Goal: Task Accomplishment & Management: Use online tool/utility

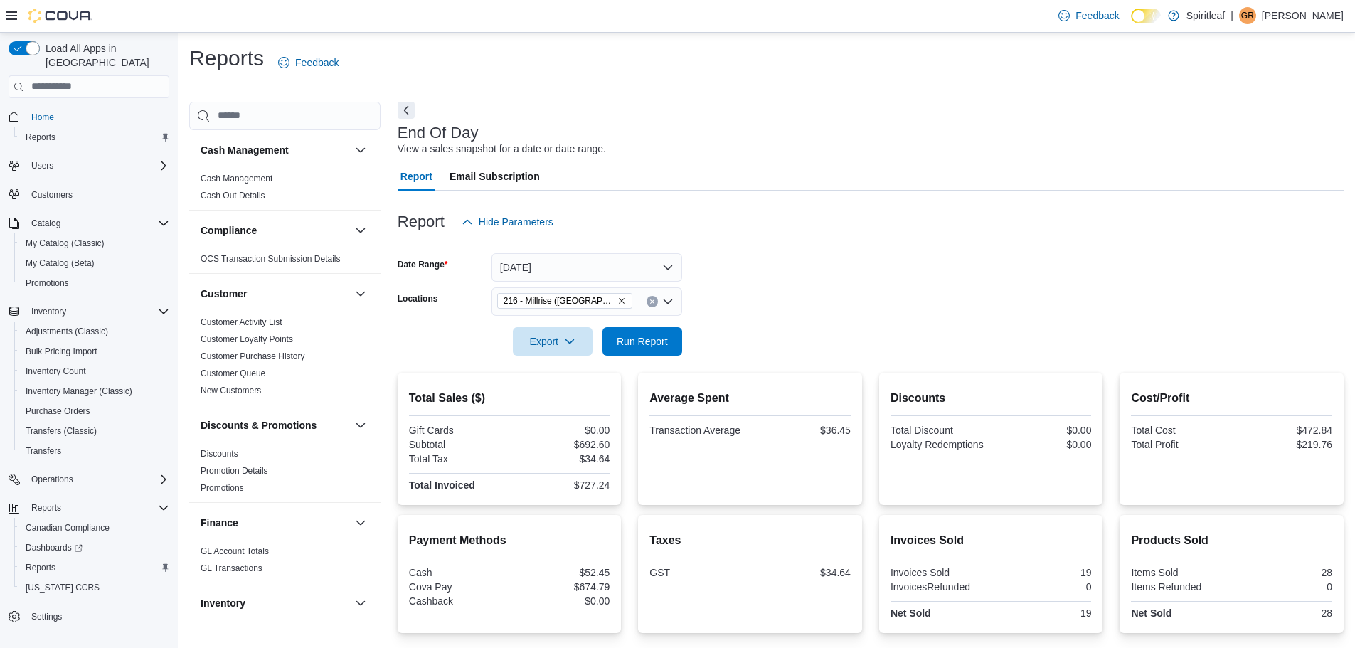
scroll to position [761, 0]
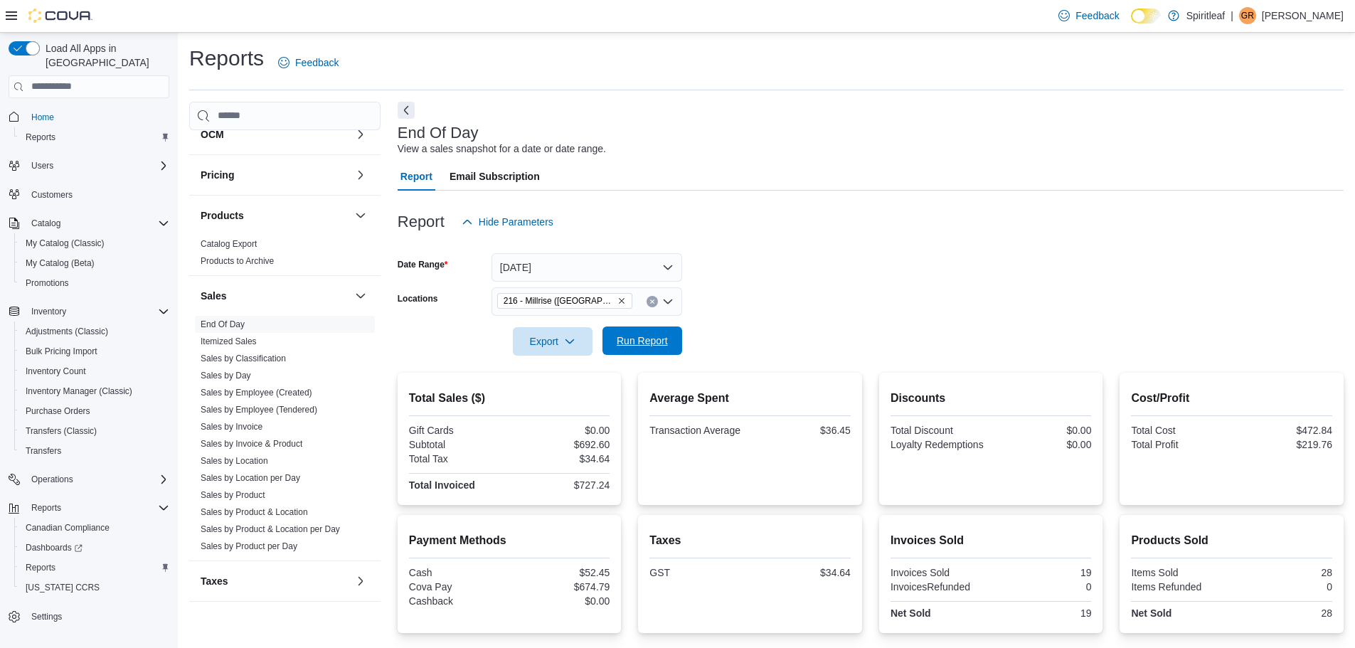
click at [634, 338] on span "Run Report" at bounding box center [642, 341] width 51 height 14
click at [633, 327] on span "Run Report" at bounding box center [642, 341] width 63 height 28
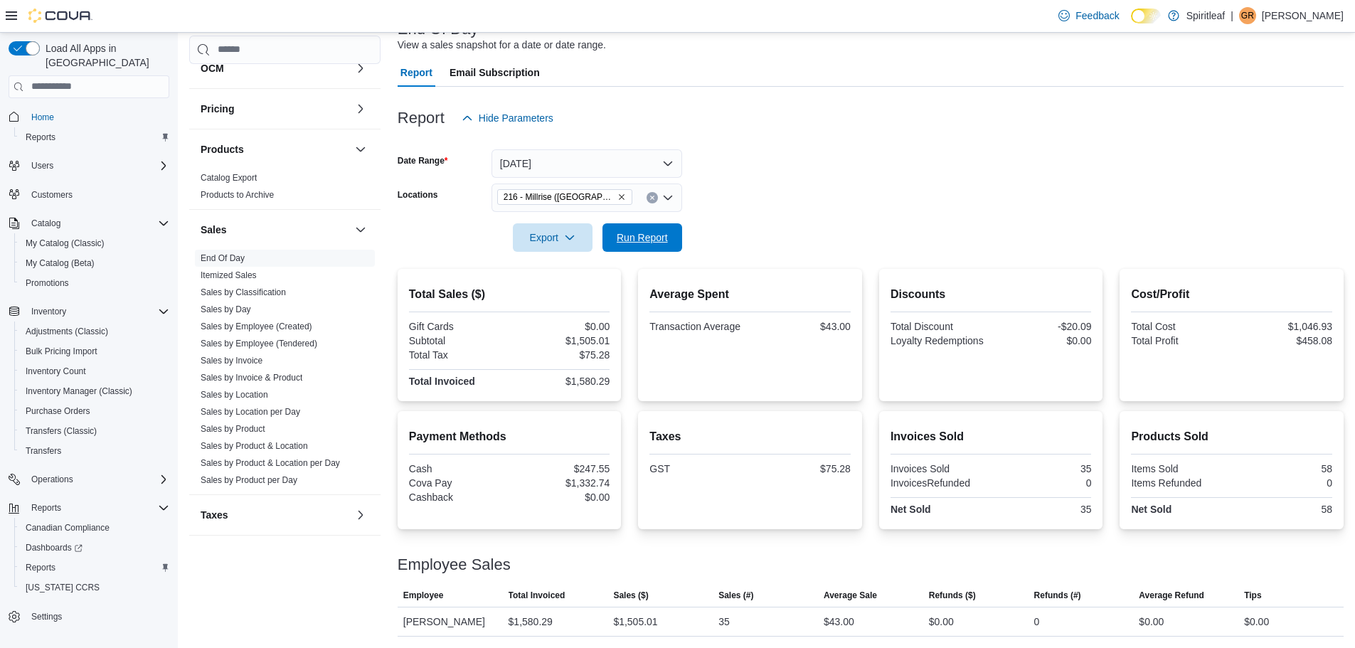
drag, startPoint x: 664, startPoint y: 234, endPoint x: 767, endPoint y: 197, distance: 108.9
click at [664, 234] on span "Run Report" at bounding box center [642, 238] width 51 height 14
click at [622, 245] on span "Run Report" at bounding box center [642, 237] width 63 height 28
click at [644, 243] on span "Run Report" at bounding box center [642, 237] width 51 height 14
click at [657, 238] on span "Run Report" at bounding box center [642, 237] width 51 height 14
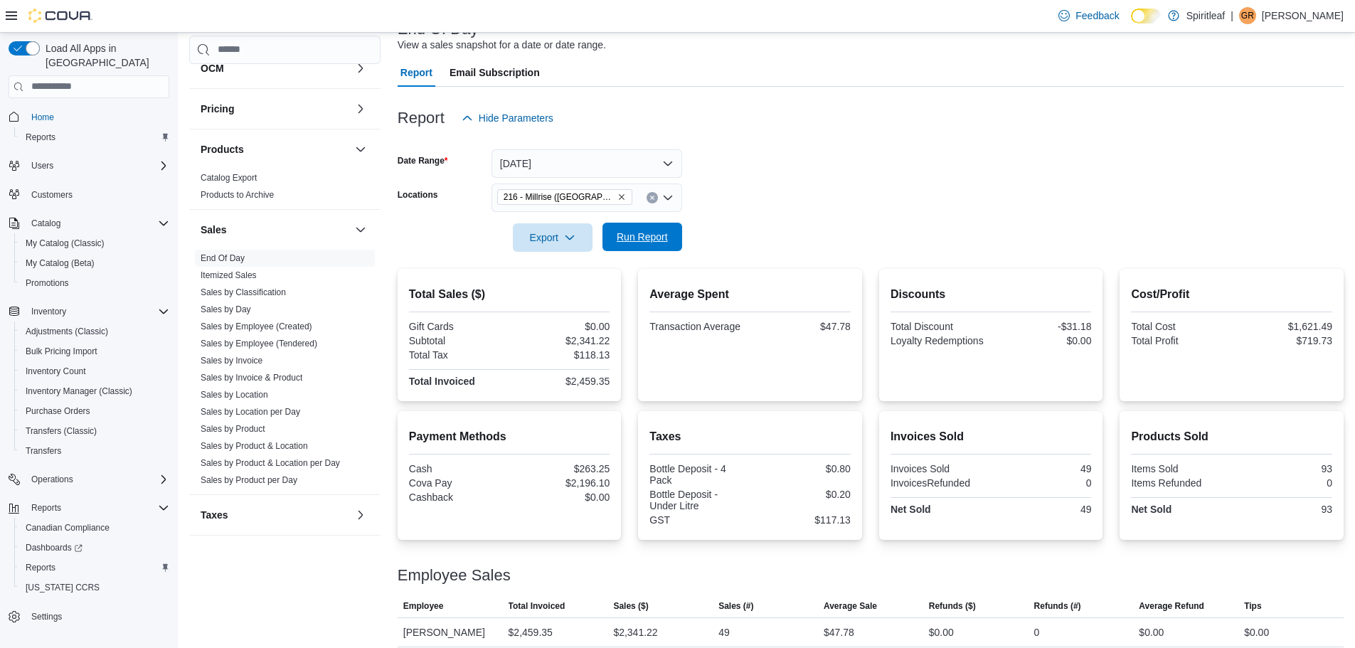
click at [632, 237] on span "Run Report" at bounding box center [642, 237] width 51 height 14
click at [652, 223] on span "Run Report" at bounding box center [642, 237] width 63 height 28
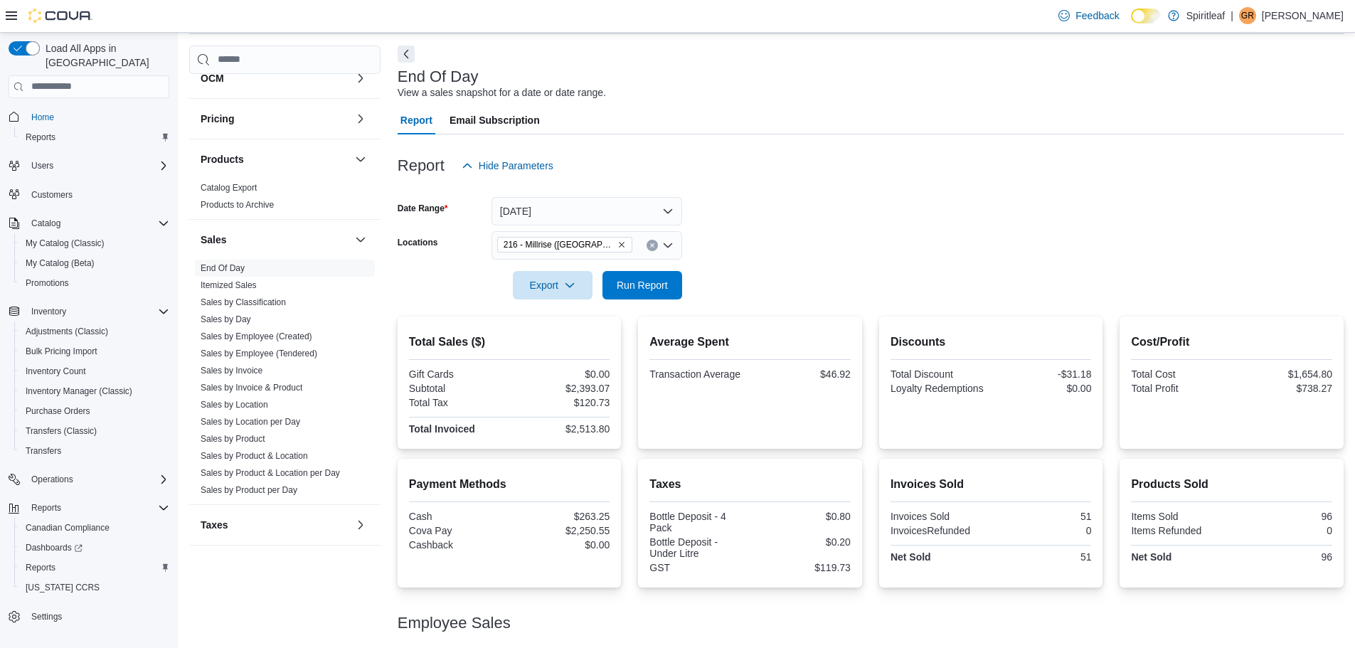
scroll to position [0, 0]
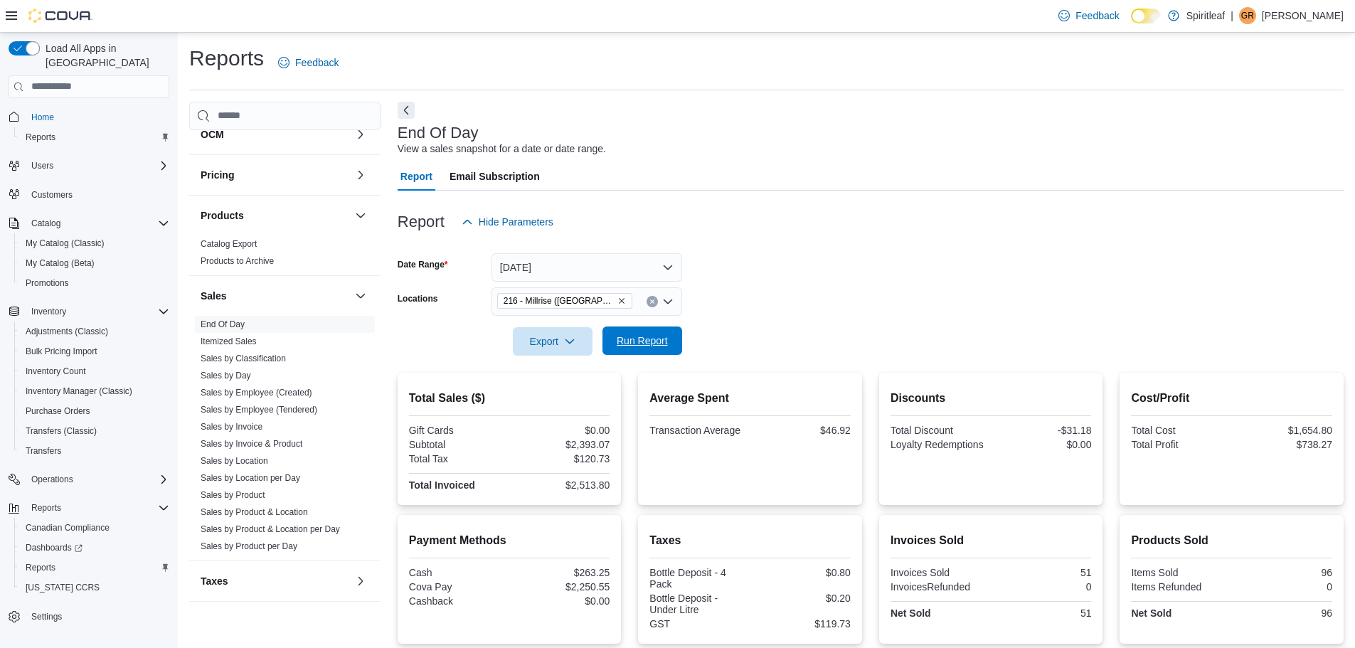
click at [650, 337] on span "Run Report" at bounding box center [642, 341] width 51 height 14
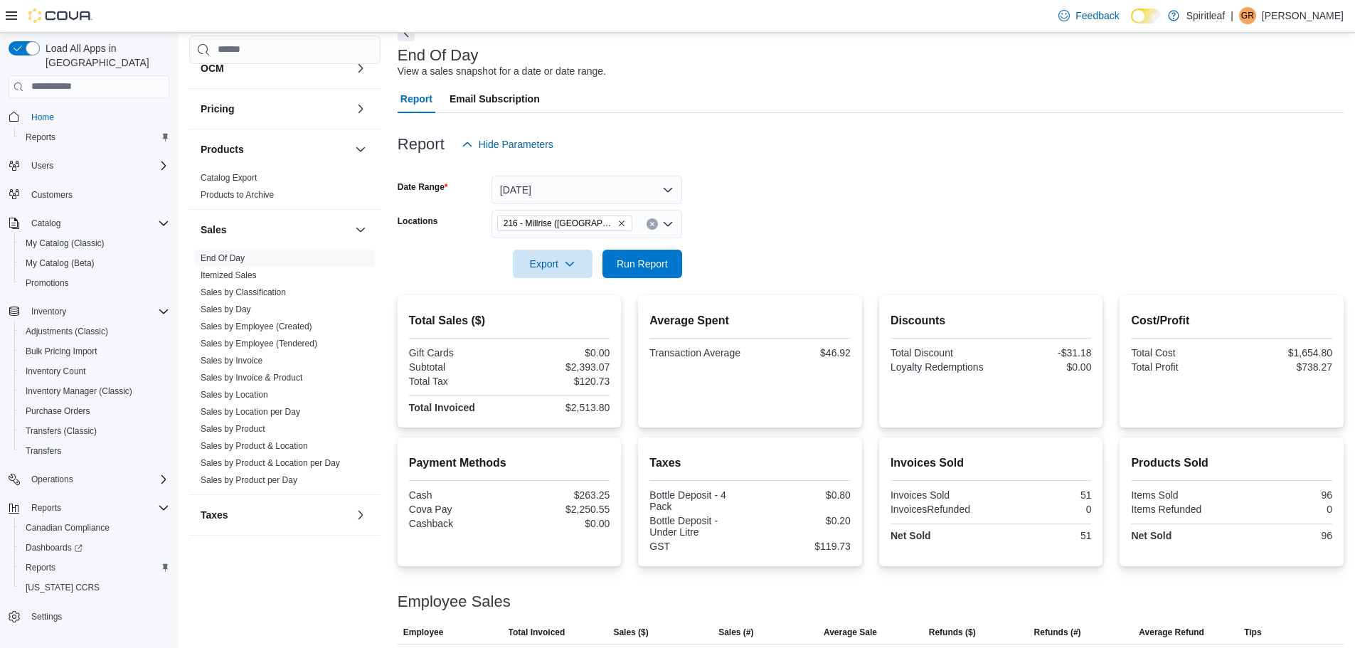
scroll to position [115, 0]
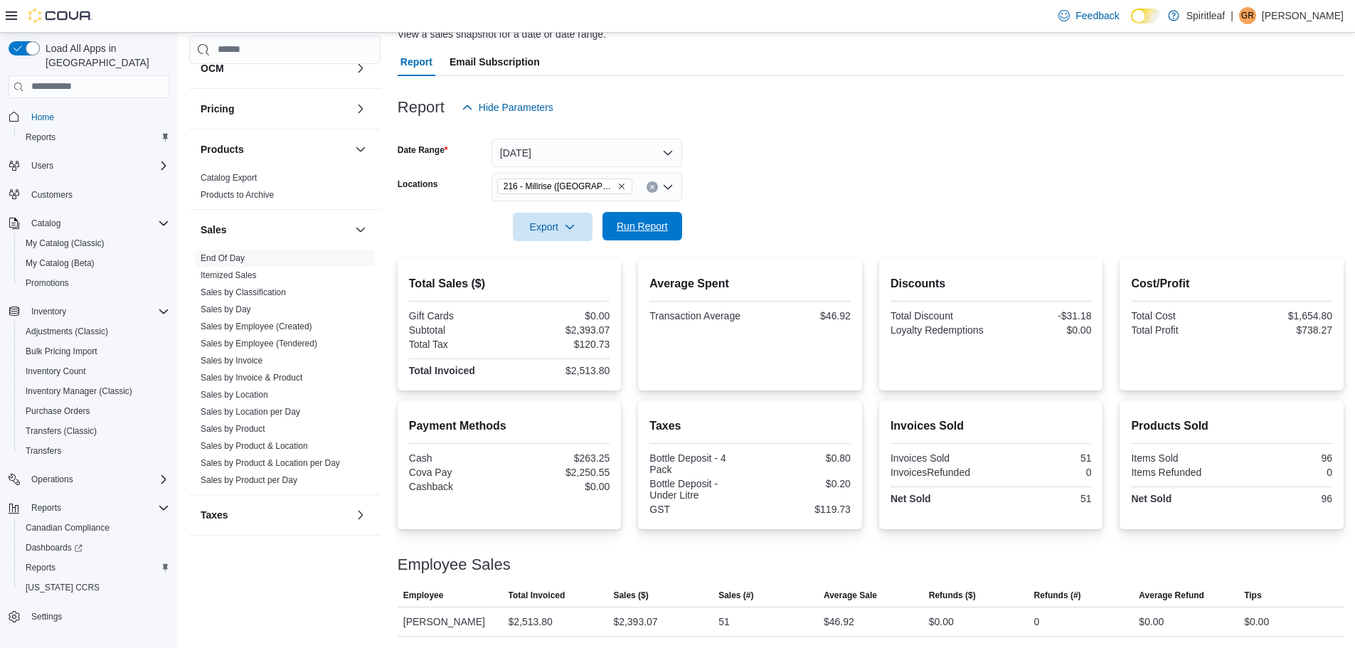
click at [645, 217] on span "Run Report" at bounding box center [642, 226] width 63 height 28
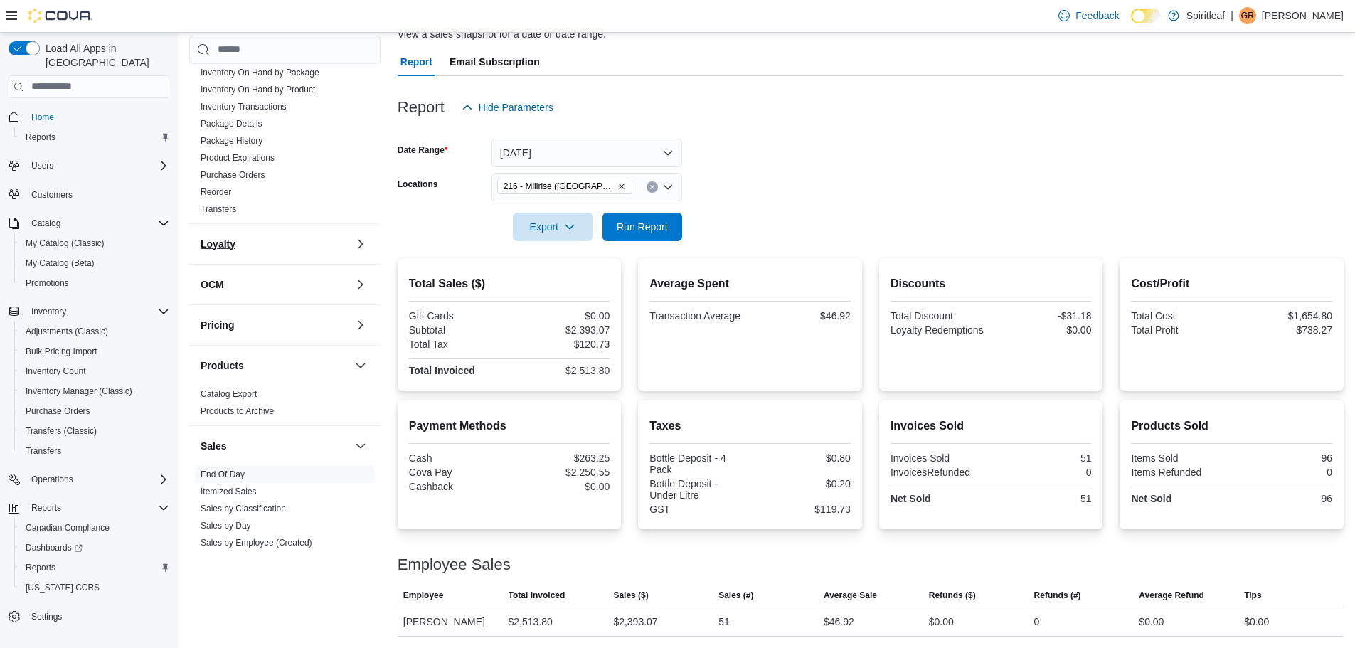
scroll to position [476, 0]
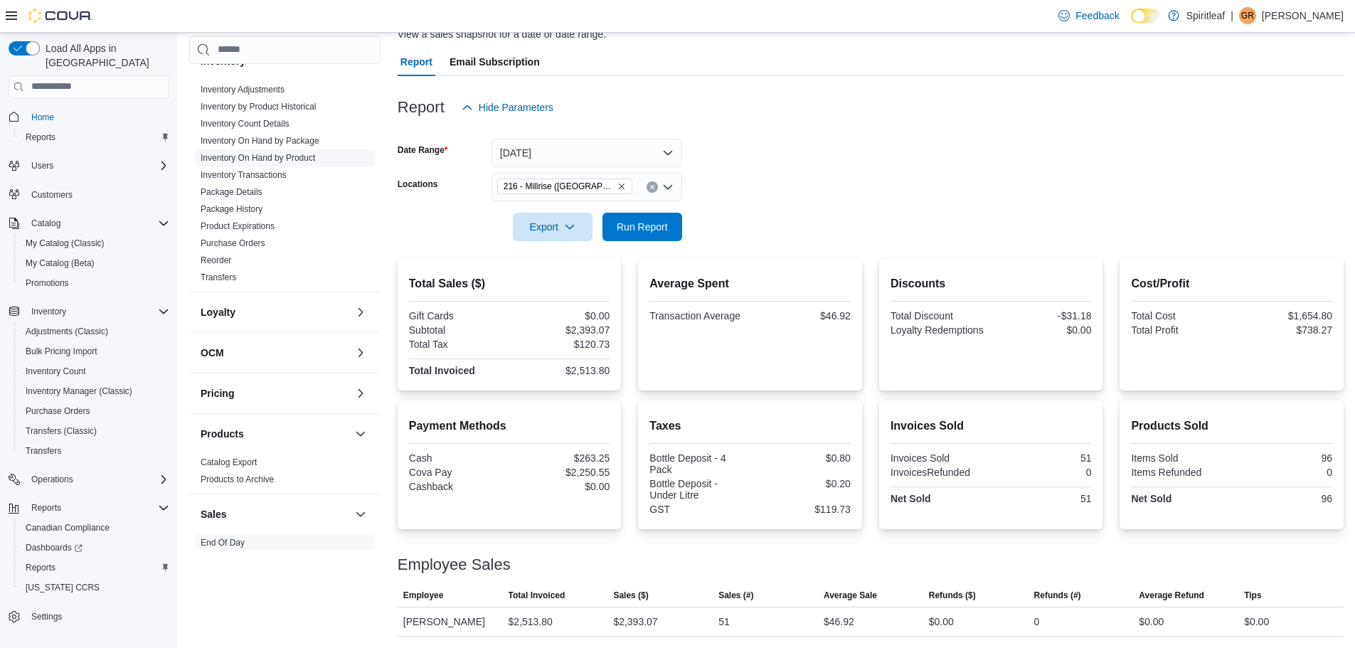
click at [297, 152] on span "Inventory On Hand by Product" at bounding box center [258, 157] width 115 height 11
click at [297, 158] on link "Inventory On Hand by Product" at bounding box center [258, 158] width 115 height 10
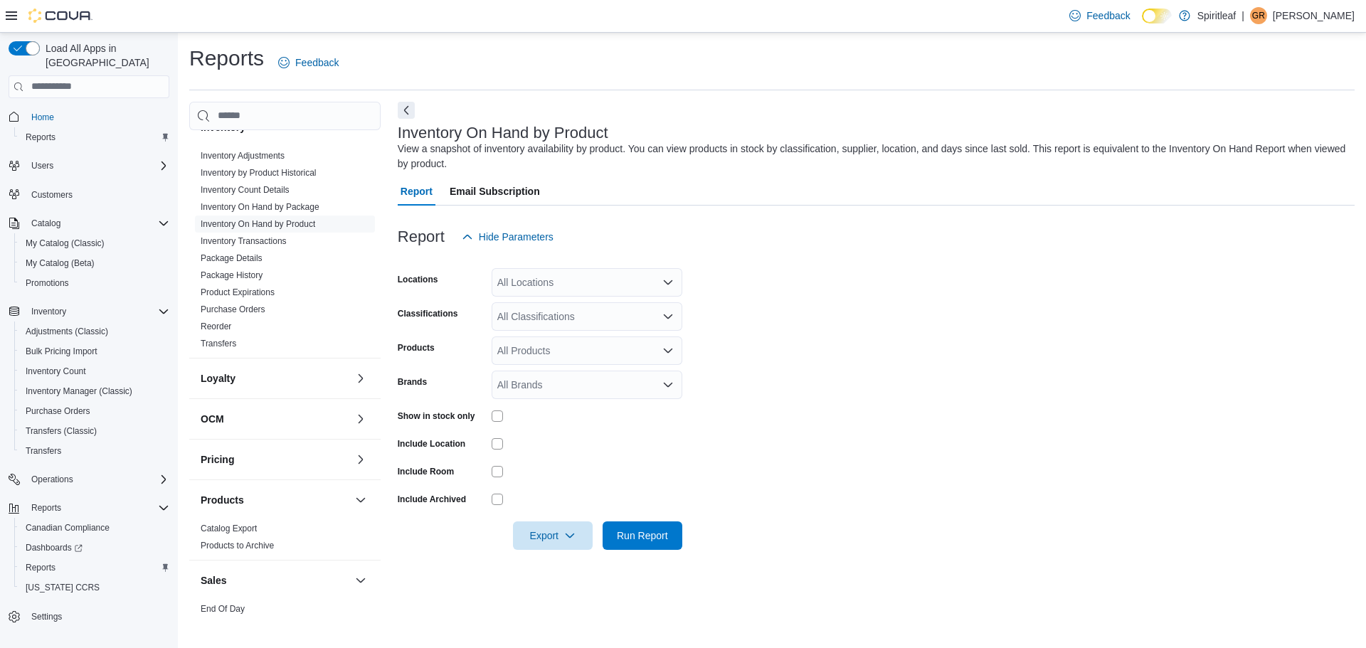
click at [533, 276] on div "All Locations" at bounding box center [587, 282] width 191 height 28
type input "***"
click at [553, 302] on span "216 - Millrise ([GEOGRAPHIC_DATA])" at bounding box center [628, 307] width 169 height 14
click at [754, 303] on form "Locations 216 - Millrise ([GEOGRAPHIC_DATA]) Classifications All Classification…" at bounding box center [876, 400] width 957 height 299
click at [544, 528] on span "Export" at bounding box center [552, 535] width 63 height 28
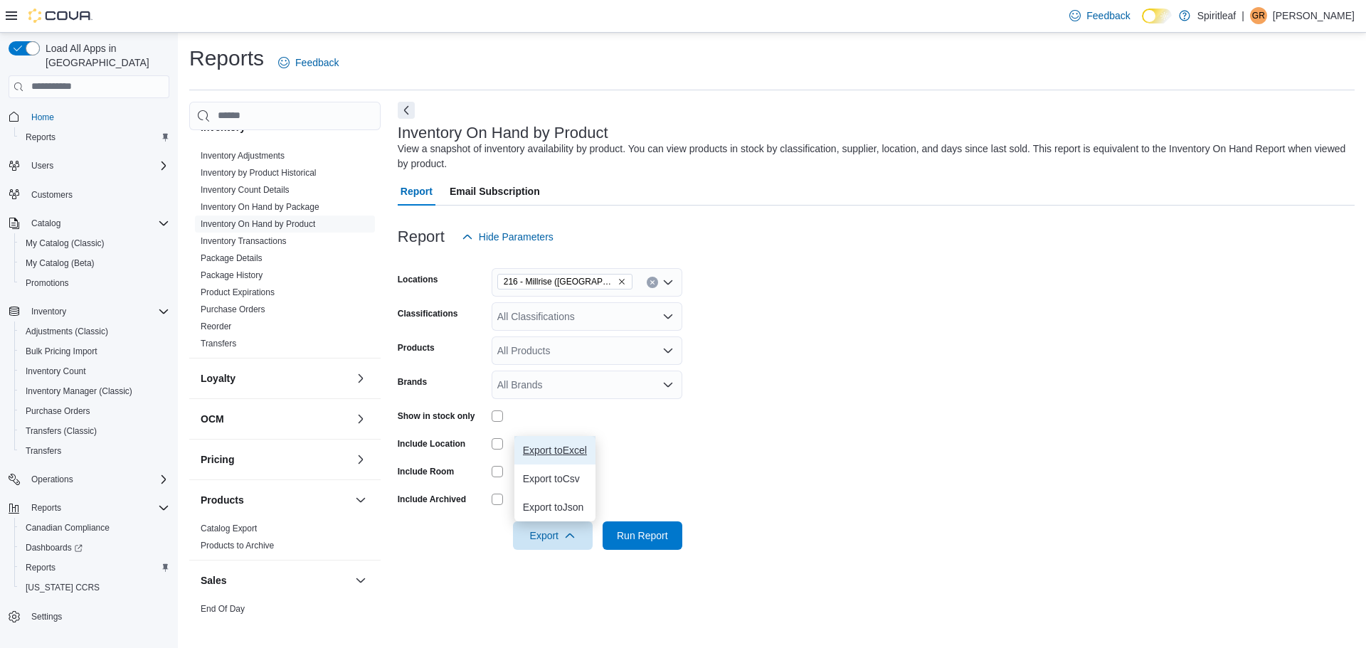
click at [561, 455] on span "Export to Excel" at bounding box center [555, 450] width 64 height 11
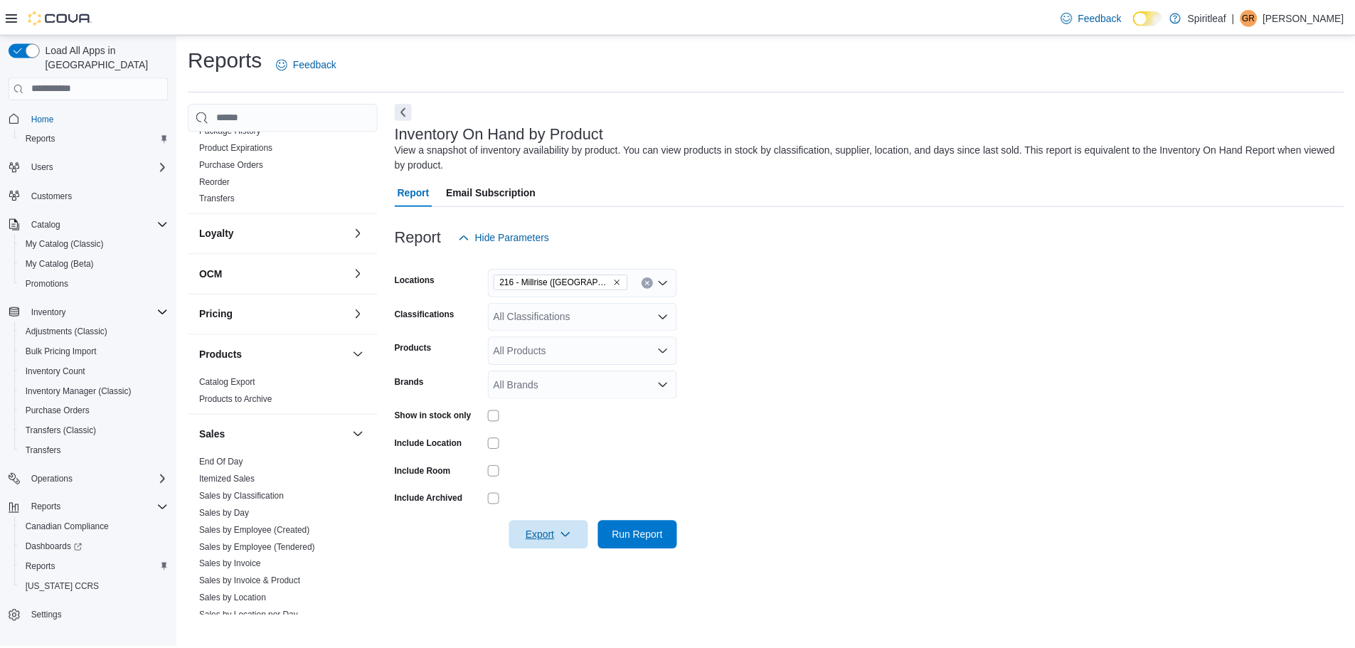
scroll to position [761, 0]
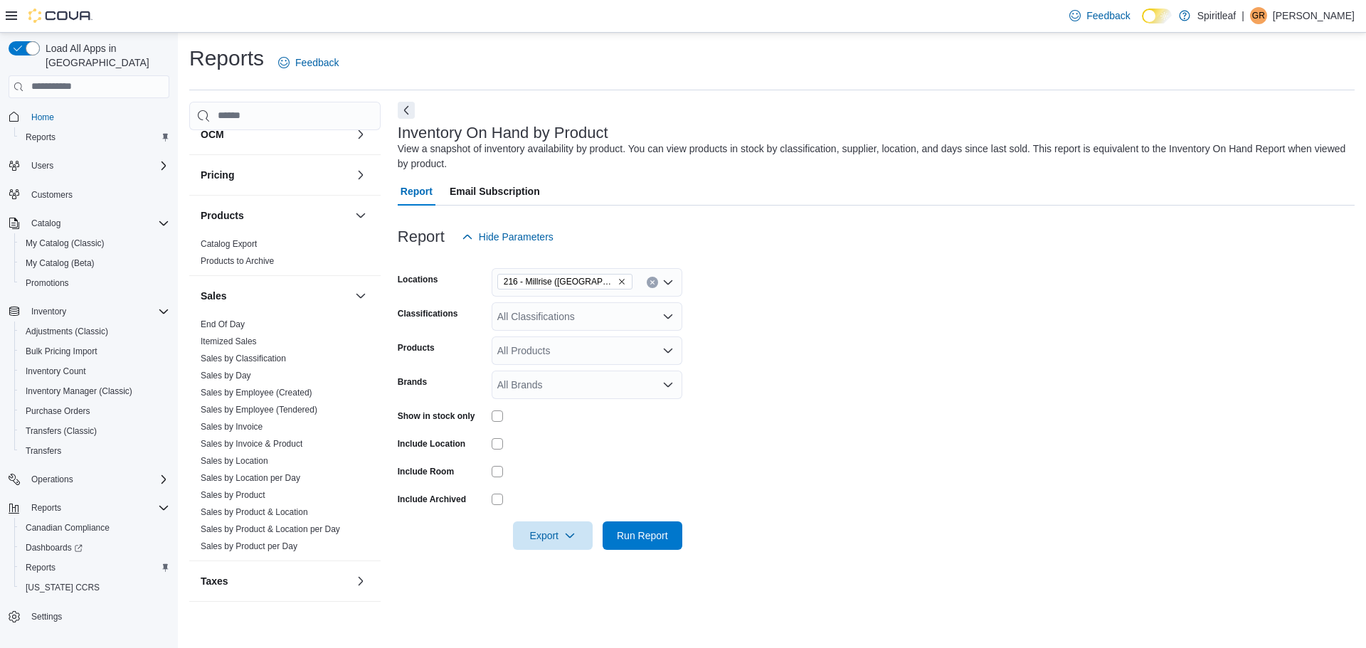
drag, startPoint x: 213, startPoint y: 319, endPoint x: 540, endPoint y: 369, distance: 331.1
click at [213, 319] on link "End Of Day" at bounding box center [223, 324] width 44 height 10
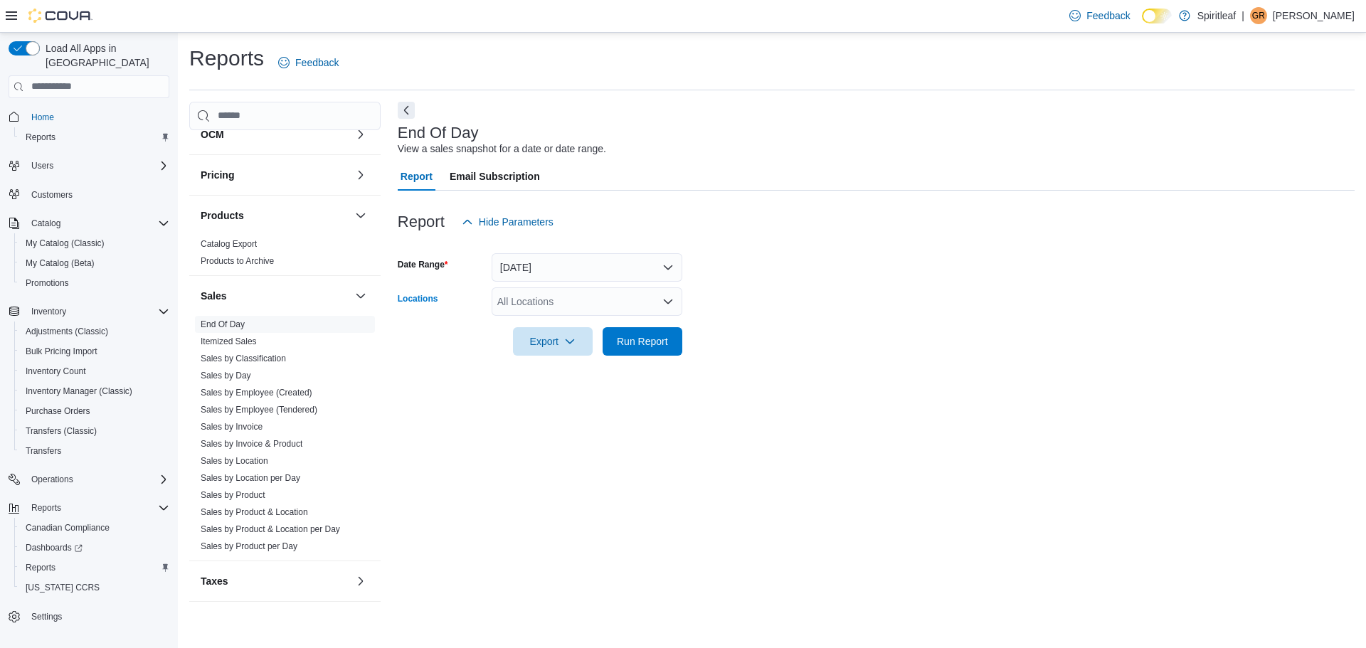
click at [551, 304] on div "All Locations" at bounding box center [587, 301] width 191 height 28
type input "***"
click at [565, 322] on span "216 - Millrise ([GEOGRAPHIC_DATA])" at bounding box center [628, 326] width 169 height 14
click at [757, 329] on form "Date Range [DATE] Locations 216 - [GEOGRAPHIC_DATA] ([GEOGRAPHIC_DATA]) Export …" at bounding box center [876, 296] width 957 height 120
click at [658, 328] on span "Run Report" at bounding box center [642, 341] width 63 height 28
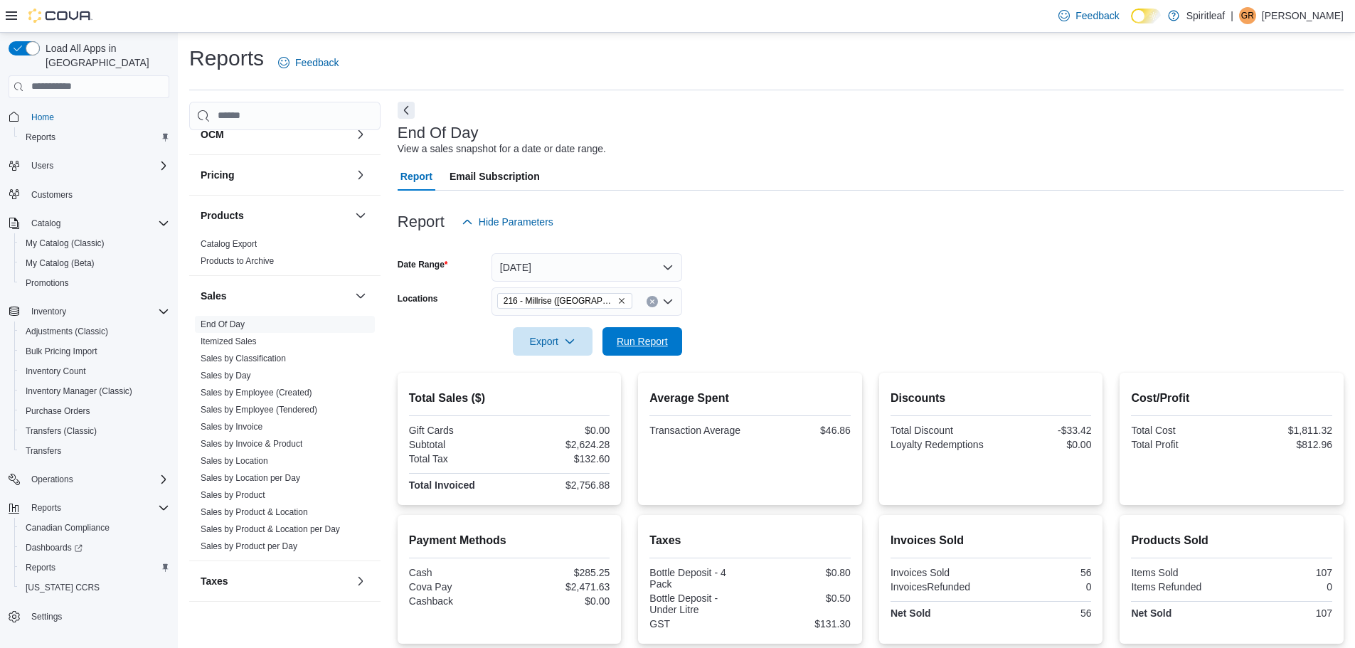
click at [648, 340] on span "Run Report" at bounding box center [642, 341] width 51 height 14
click at [634, 349] on span "Run Report" at bounding box center [642, 341] width 63 height 28
click at [677, 337] on button "Run Report" at bounding box center [643, 341] width 80 height 28
click at [678, 339] on button "Run Report" at bounding box center [643, 341] width 80 height 28
click at [658, 342] on span "Run Report" at bounding box center [642, 341] width 51 height 14
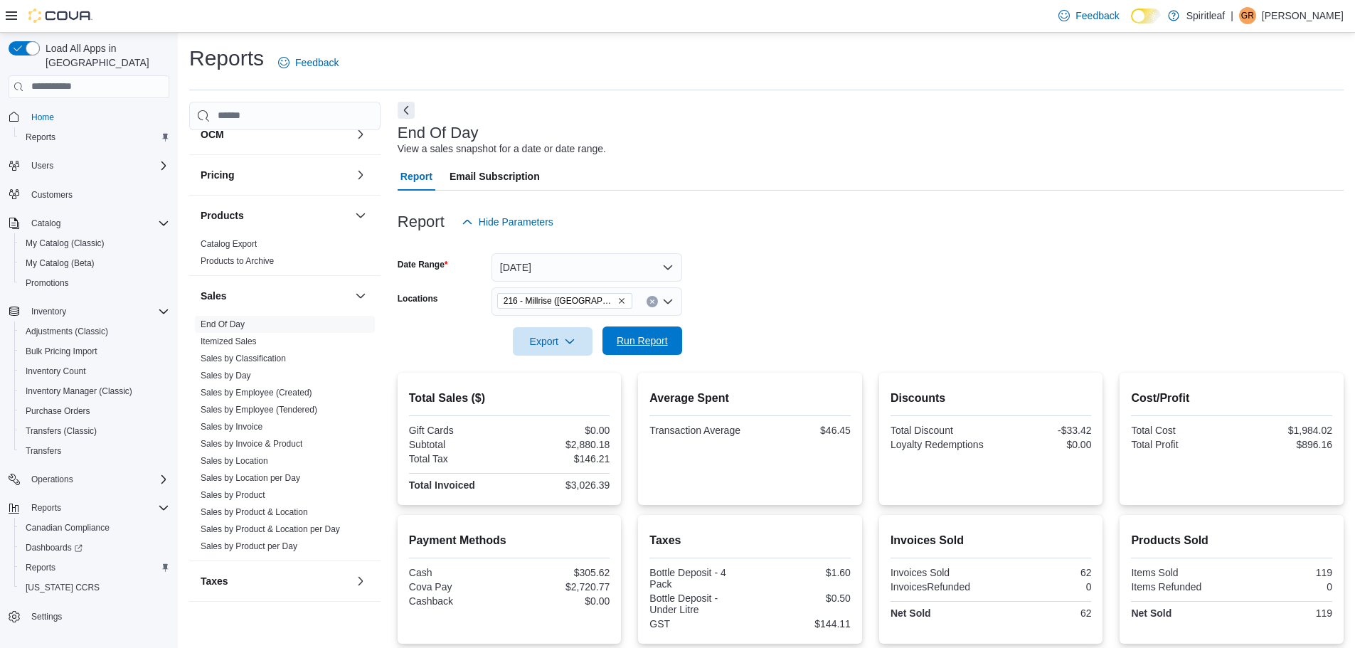
click at [637, 334] on span "Run Report" at bounding box center [642, 341] width 51 height 14
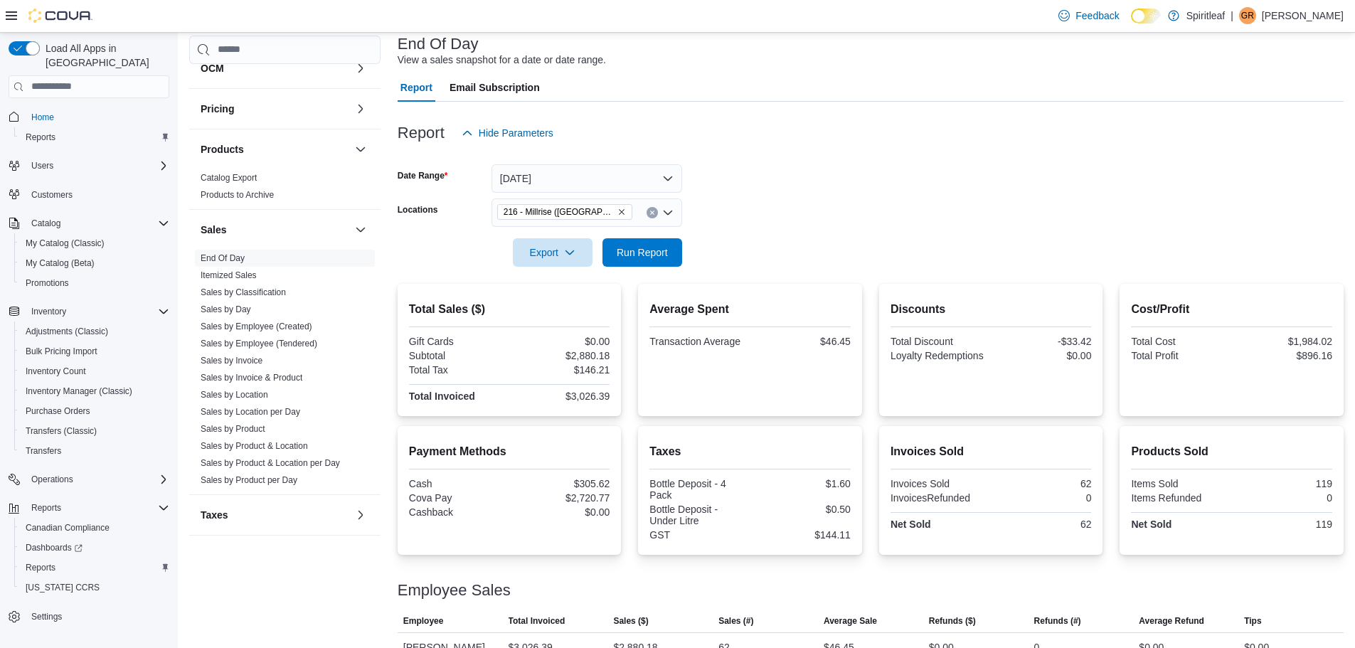
scroll to position [115, 0]
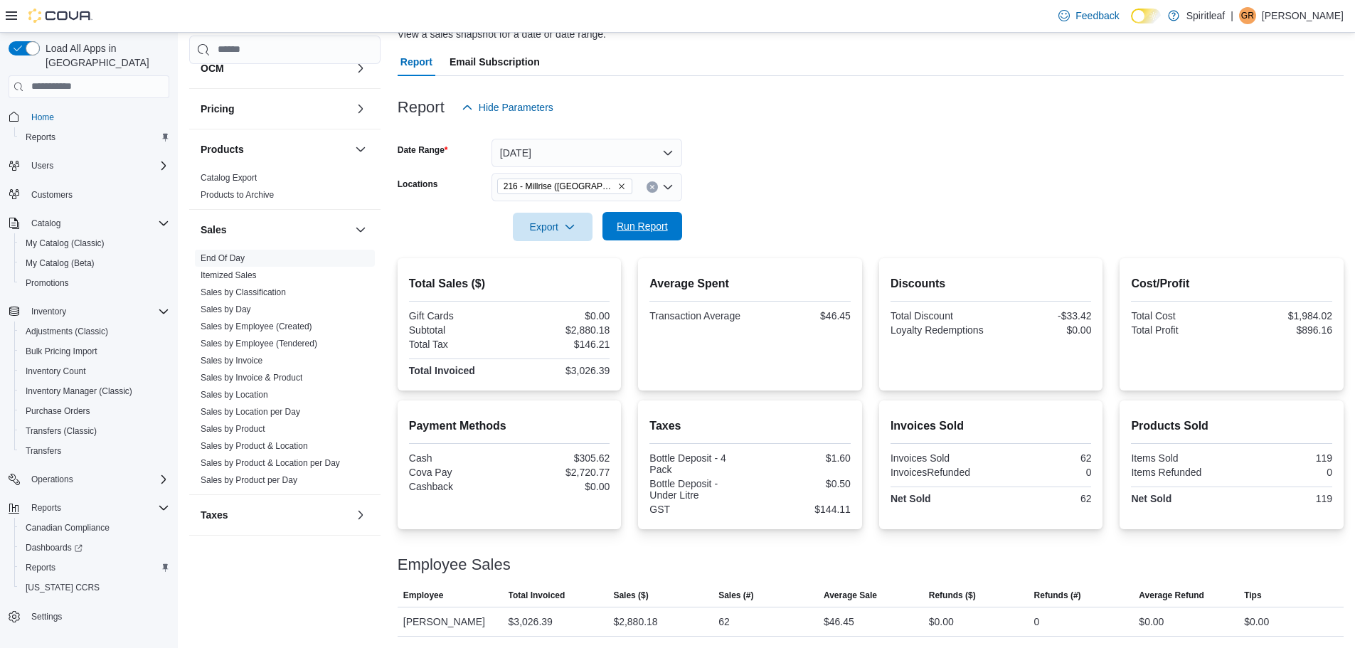
click at [645, 223] on span "Run Report" at bounding box center [642, 226] width 51 height 14
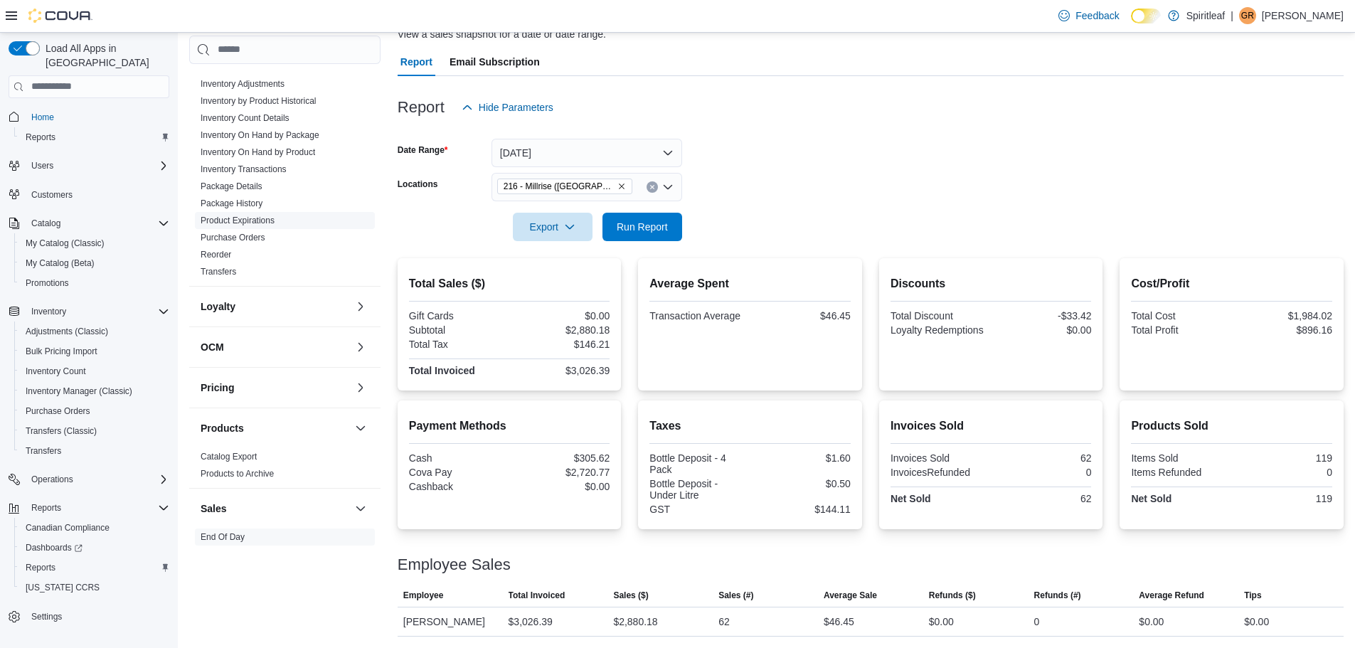
scroll to position [334, 0]
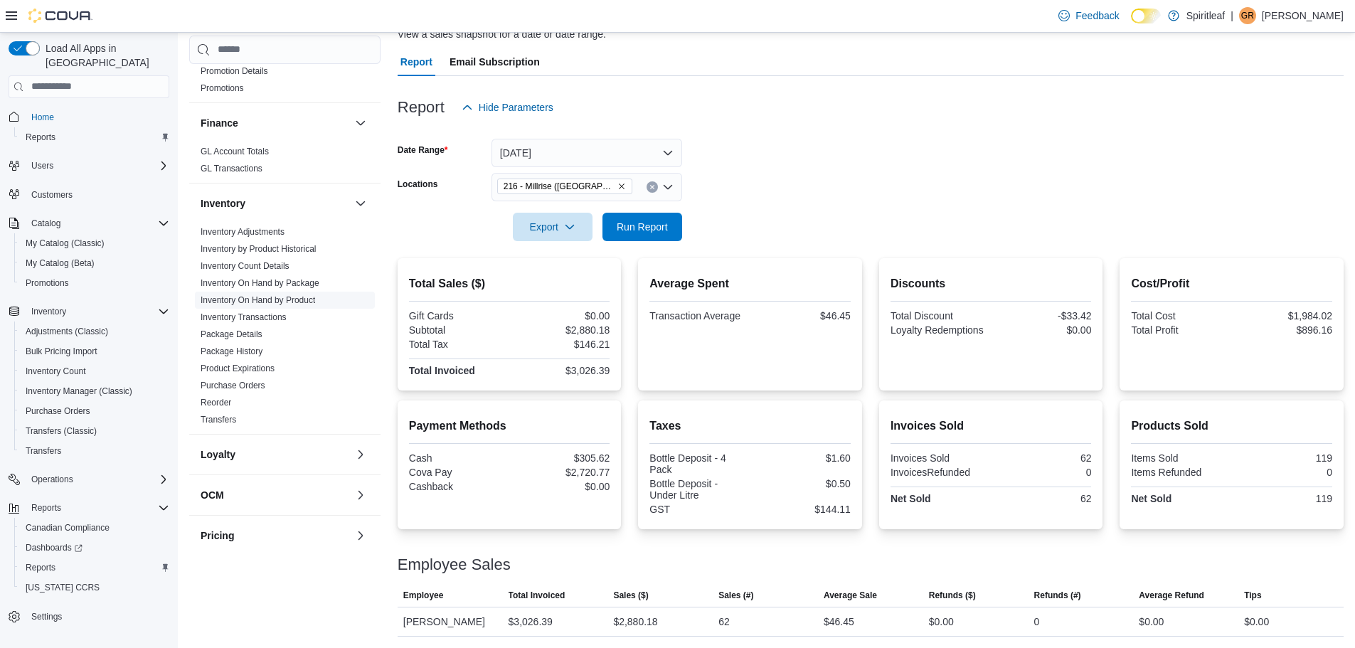
click at [284, 299] on link "Inventory On Hand by Product" at bounding box center [258, 300] width 115 height 10
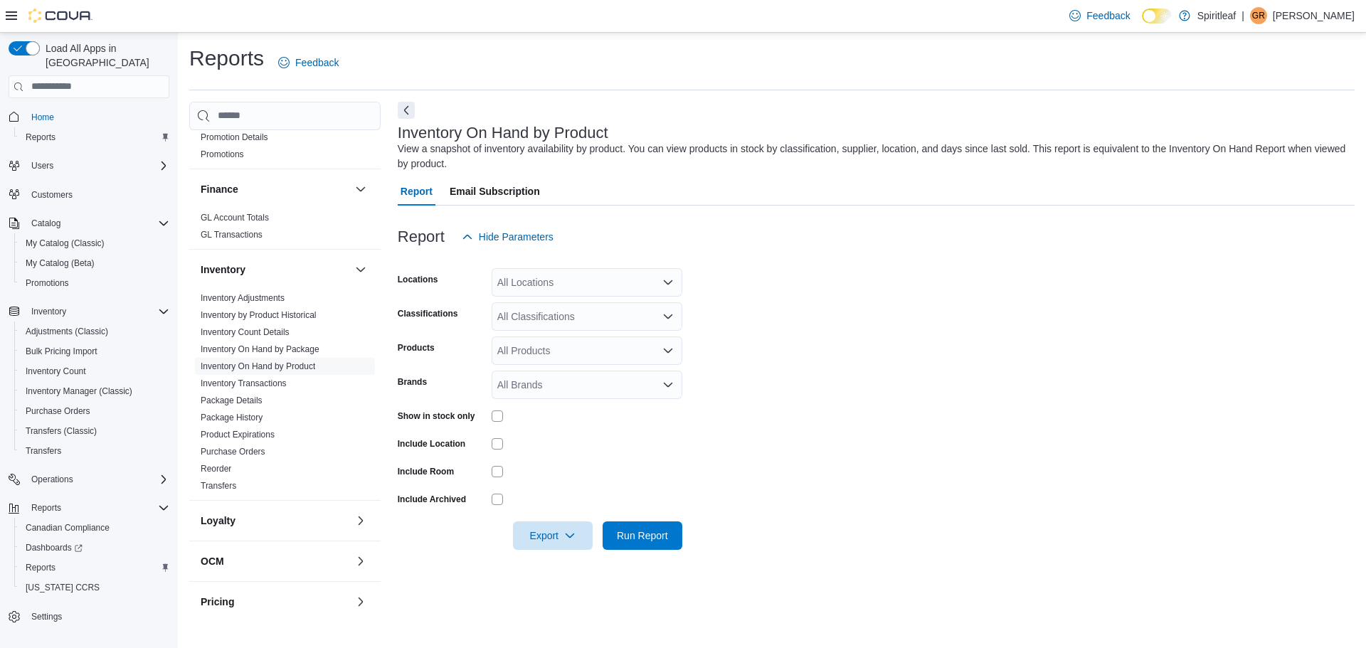
click at [545, 289] on div "All Locations" at bounding box center [587, 282] width 191 height 28
type input "***"
drag, startPoint x: 556, startPoint y: 299, endPoint x: 699, endPoint y: 309, distance: 142.6
click at [557, 299] on button "216 - Millrise ([GEOGRAPHIC_DATA])" at bounding box center [587, 307] width 191 height 21
click at [883, 309] on form "Locations 216 - Millrise ([GEOGRAPHIC_DATA]) Classifications All Classification…" at bounding box center [876, 400] width 957 height 299
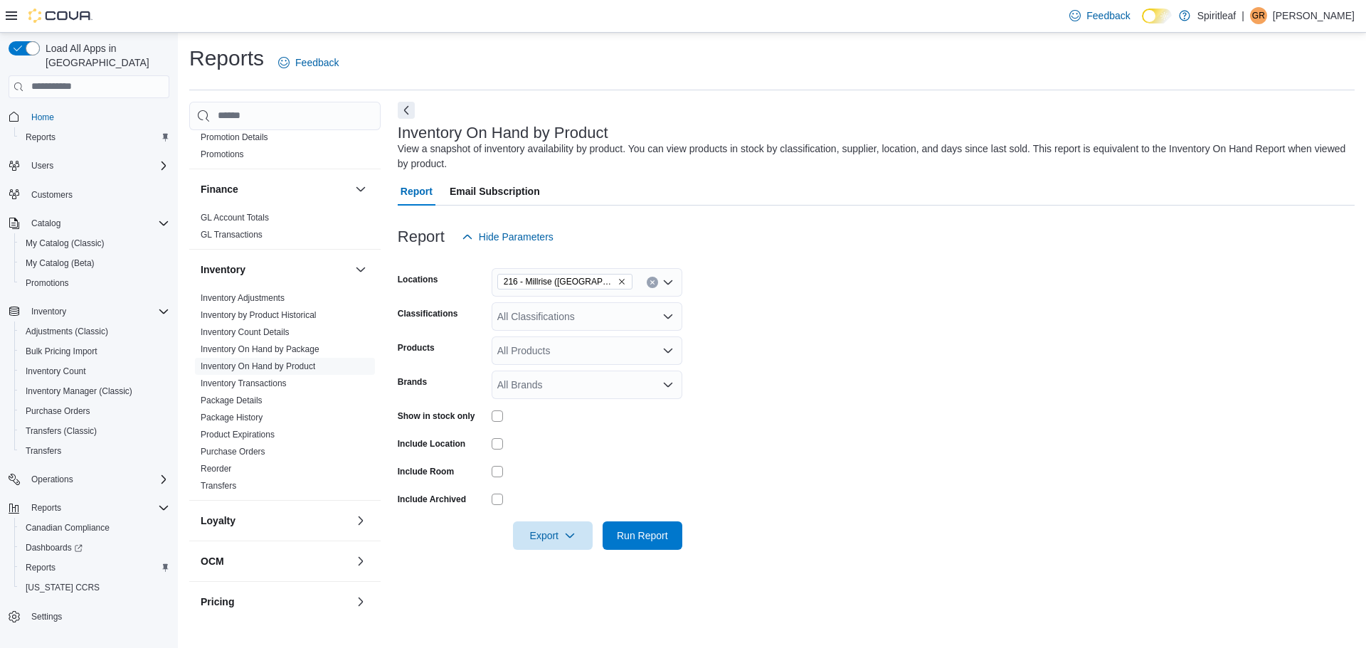
click at [502, 411] on div at bounding box center [587, 416] width 191 height 22
click at [537, 544] on span "Export" at bounding box center [552, 535] width 63 height 28
click at [571, 453] on span "Export to Excel" at bounding box center [555, 450] width 64 height 11
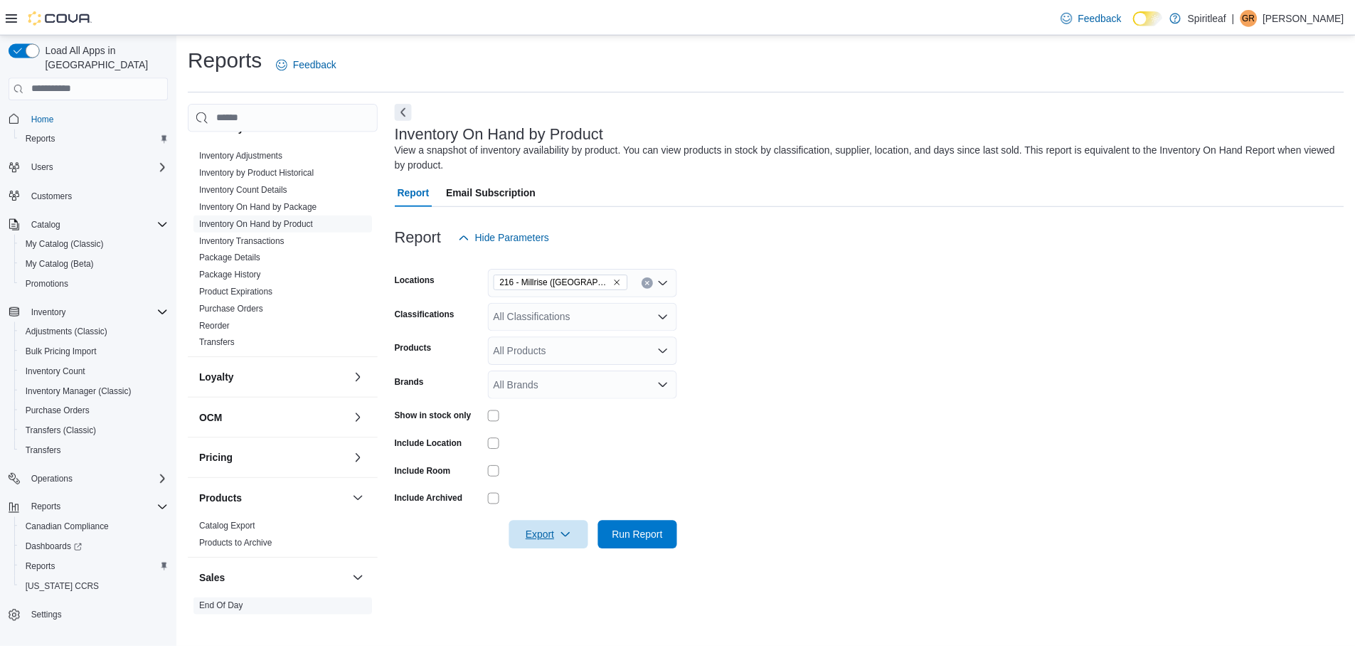
scroll to position [618, 0]
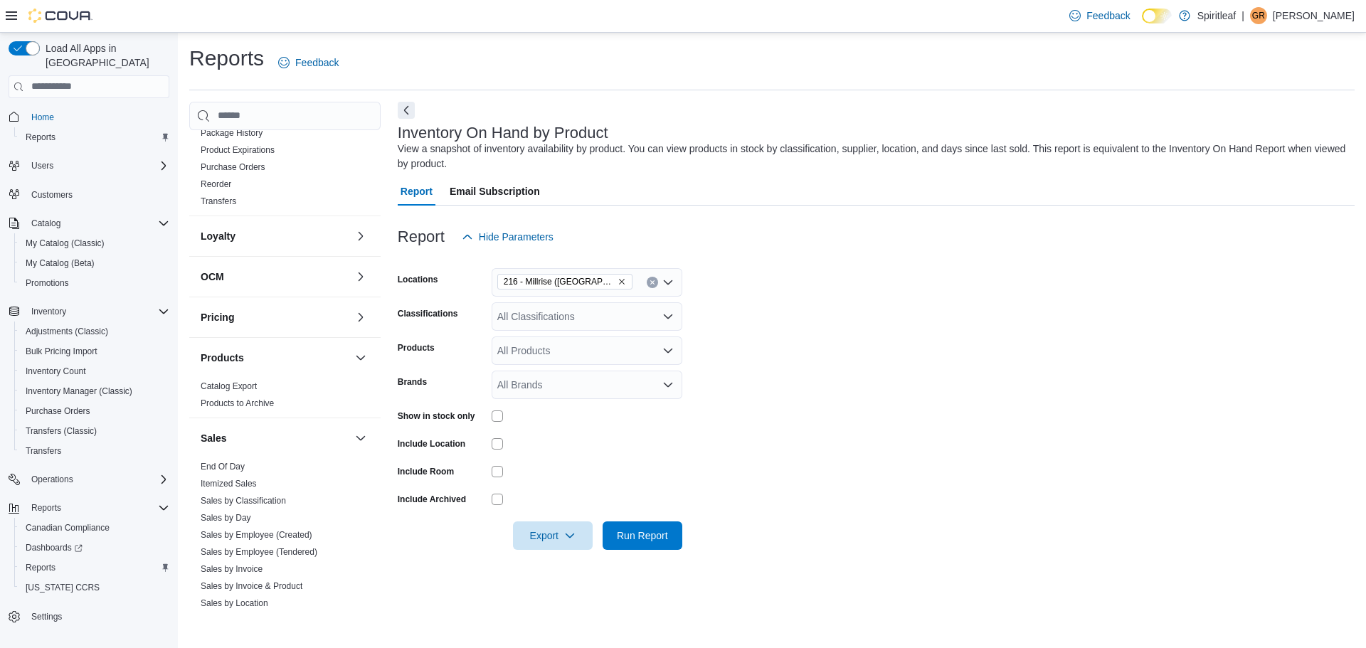
drag, startPoint x: 231, startPoint y: 462, endPoint x: 371, endPoint y: 445, distance: 141.2
click at [231, 462] on link "End Of Day" at bounding box center [223, 467] width 44 height 10
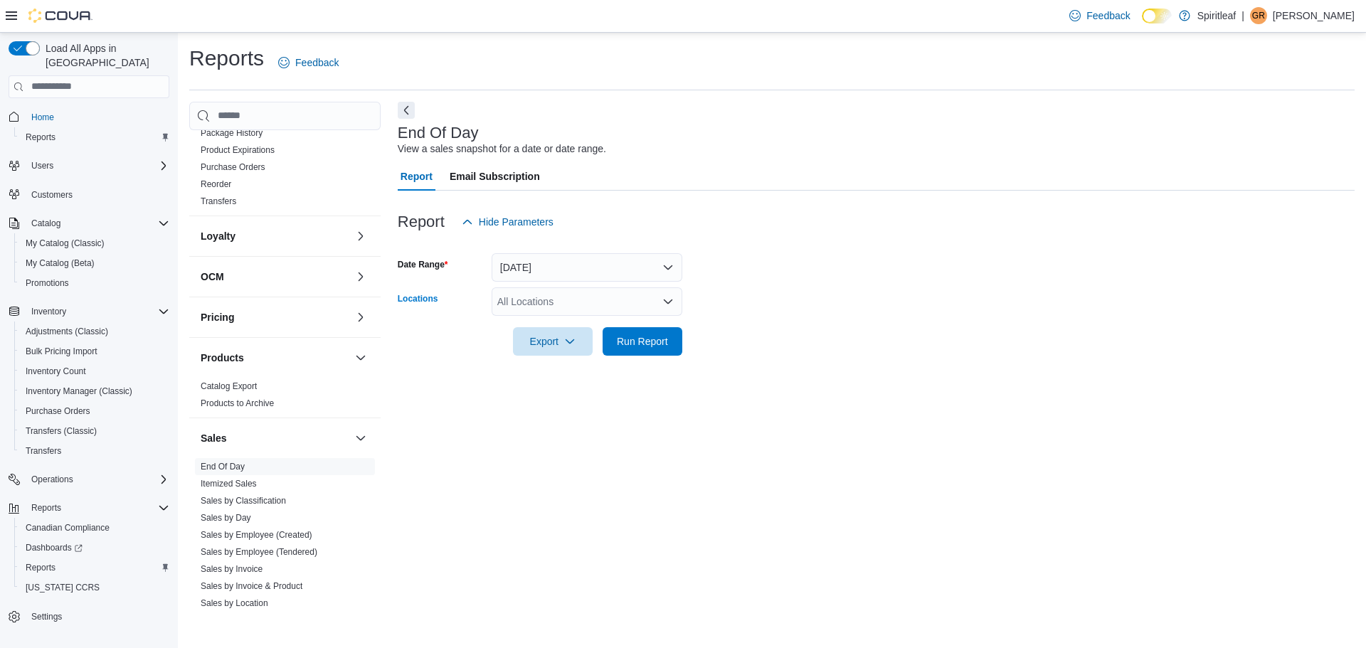
click at [576, 302] on div "All Locations" at bounding box center [587, 301] width 191 height 28
type input "***"
click at [598, 321] on span "216 - Millrise ([GEOGRAPHIC_DATA])" at bounding box center [628, 326] width 169 height 14
click at [767, 318] on div at bounding box center [876, 321] width 957 height 11
click at [657, 337] on span "Run Report" at bounding box center [642, 341] width 51 height 14
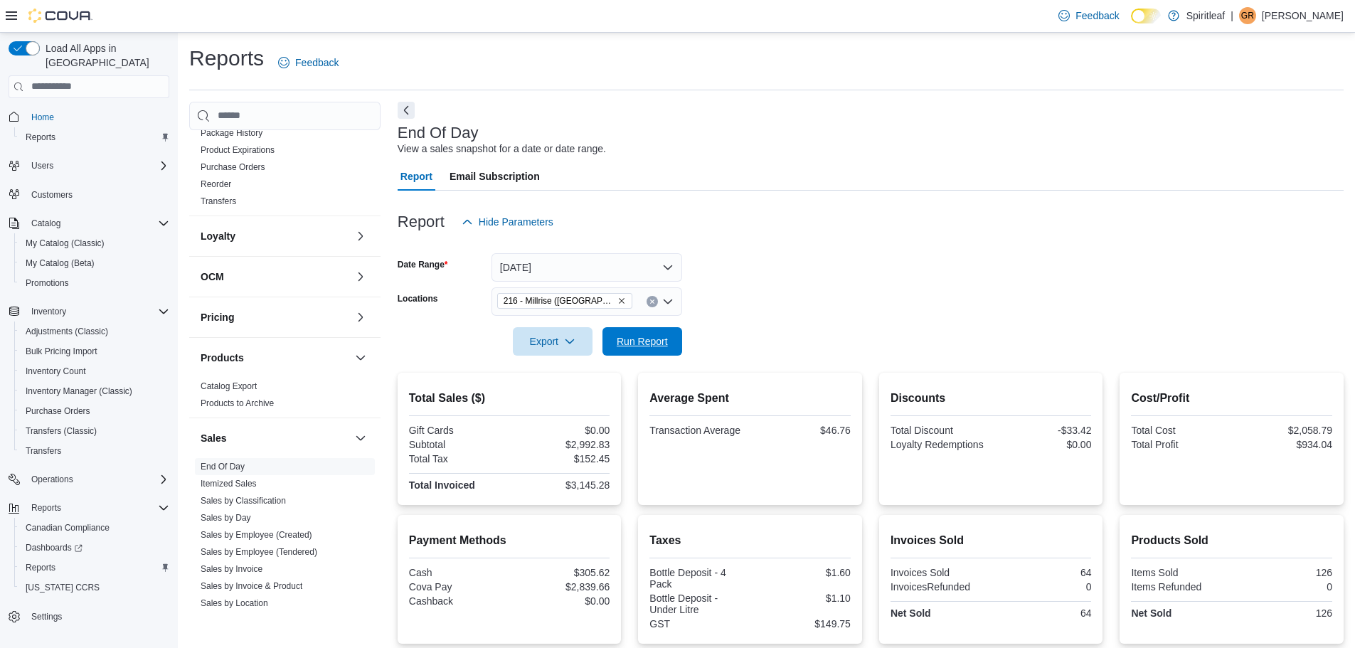
drag, startPoint x: 635, startPoint y: 336, endPoint x: 794, endPoint y: 272, distance: 171.7
click at [635, 336] on span "Run Report" at bounding box center [642, 341] width 51 height 14
click at [656, 341] on span "Run Report" at bounding box center [642, 341] width 51 height 14
click at [633, 333] on span "Run Report" at bounding box center [642, 341] width 63 height 28
click at [661, 346] on span "Run Report" at bounding box center [642, 341] width 51 height 14
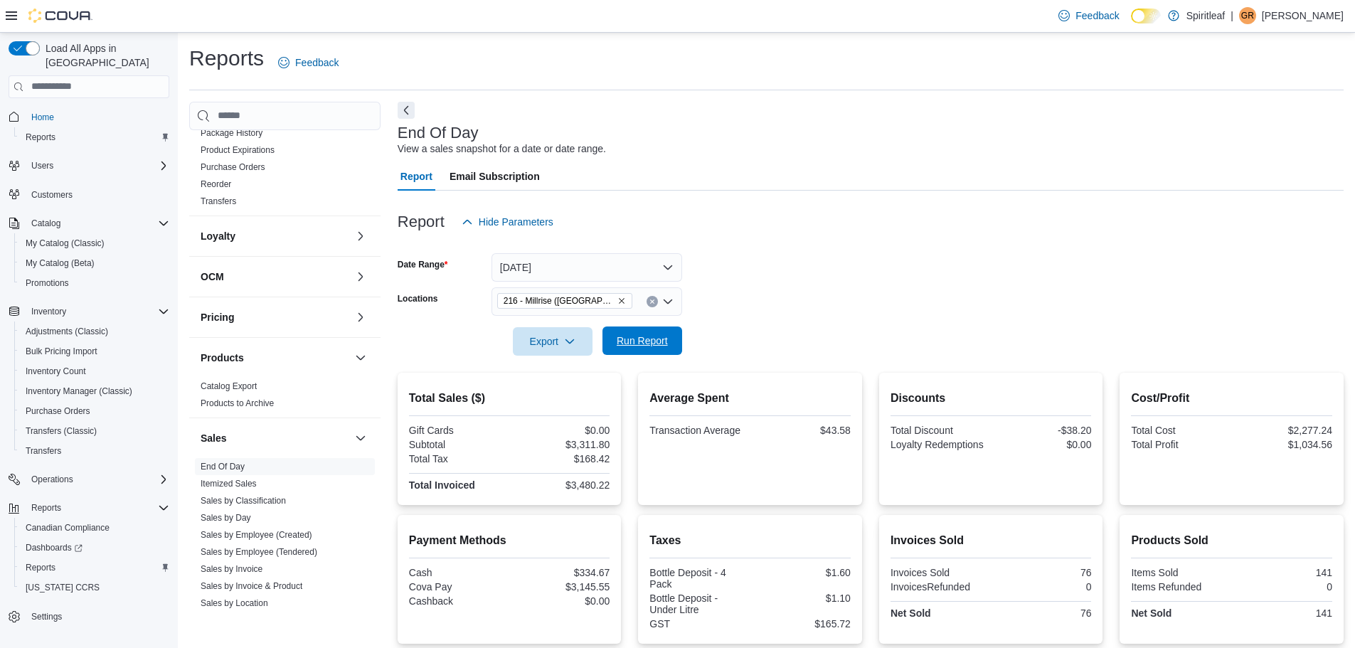
click at [630, 351] on span "Run Report" at bounding box center [642, 341] width 63 height 28
click at [1332, 17] on p "[PERSON_NAME]" at bounding box center [1303, 15] width 82 height 17
click at [1253, 147] on button "Sign Out" at bounding box center [1272, 138] width 131 height 23
